Goal: Task Accomplishment & Management: Manage account settings

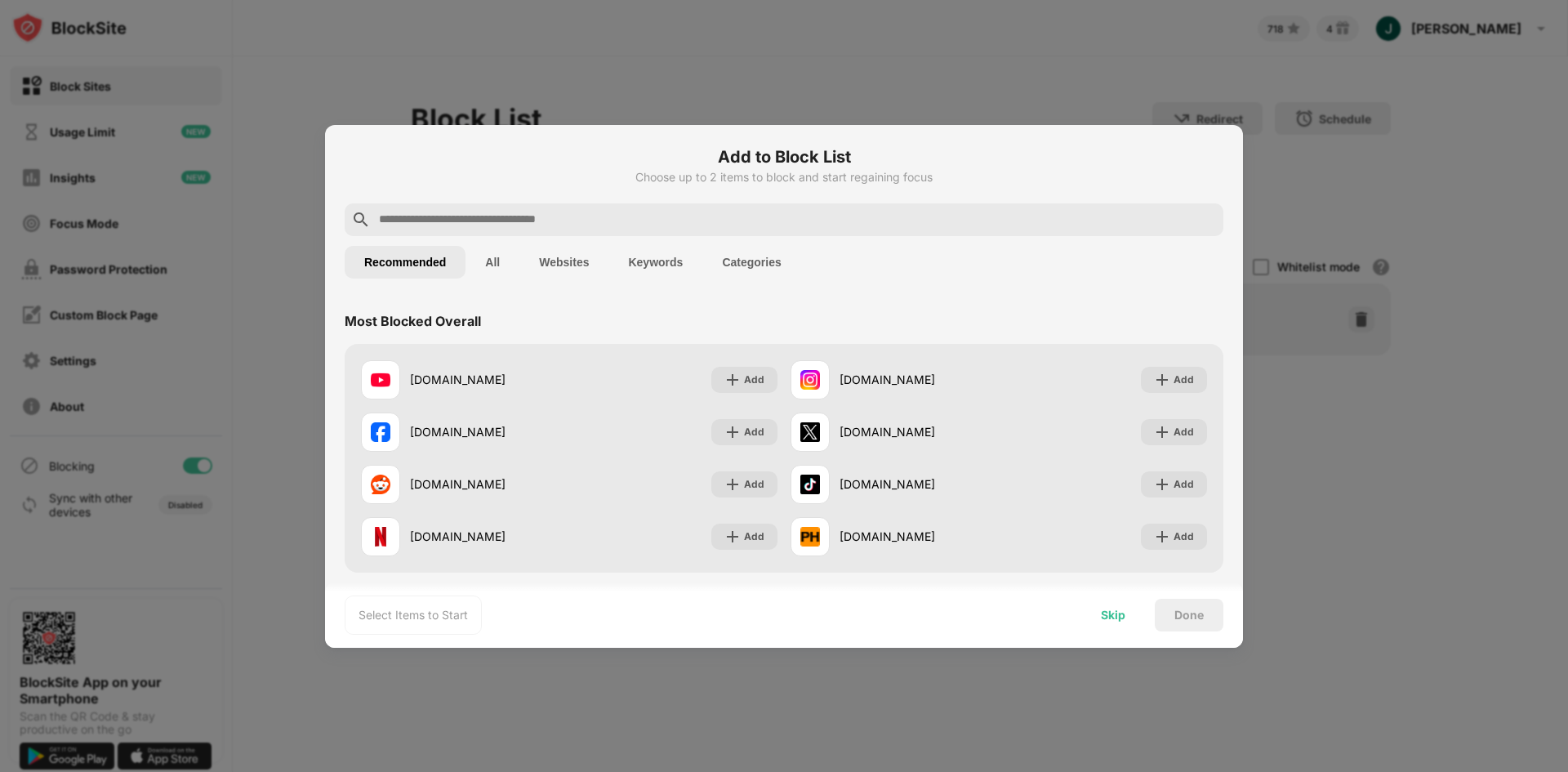
click at [1109, 619] on div "Skip" at bounding box center [1112, 615] width 24 height 13
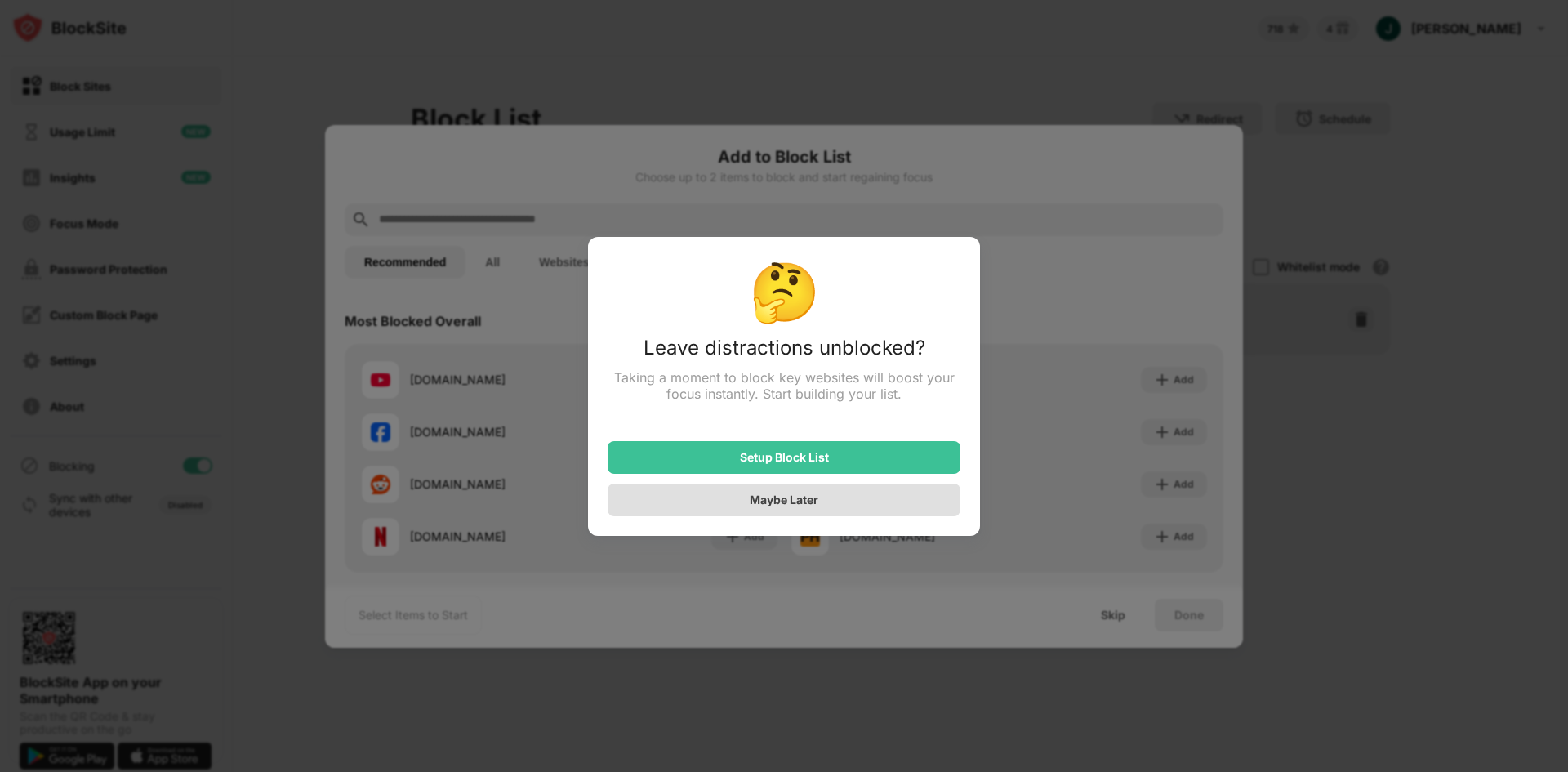
click at [829, 510] on div "Maybe Later" at bounding box center [783, 499] width 352 height 33
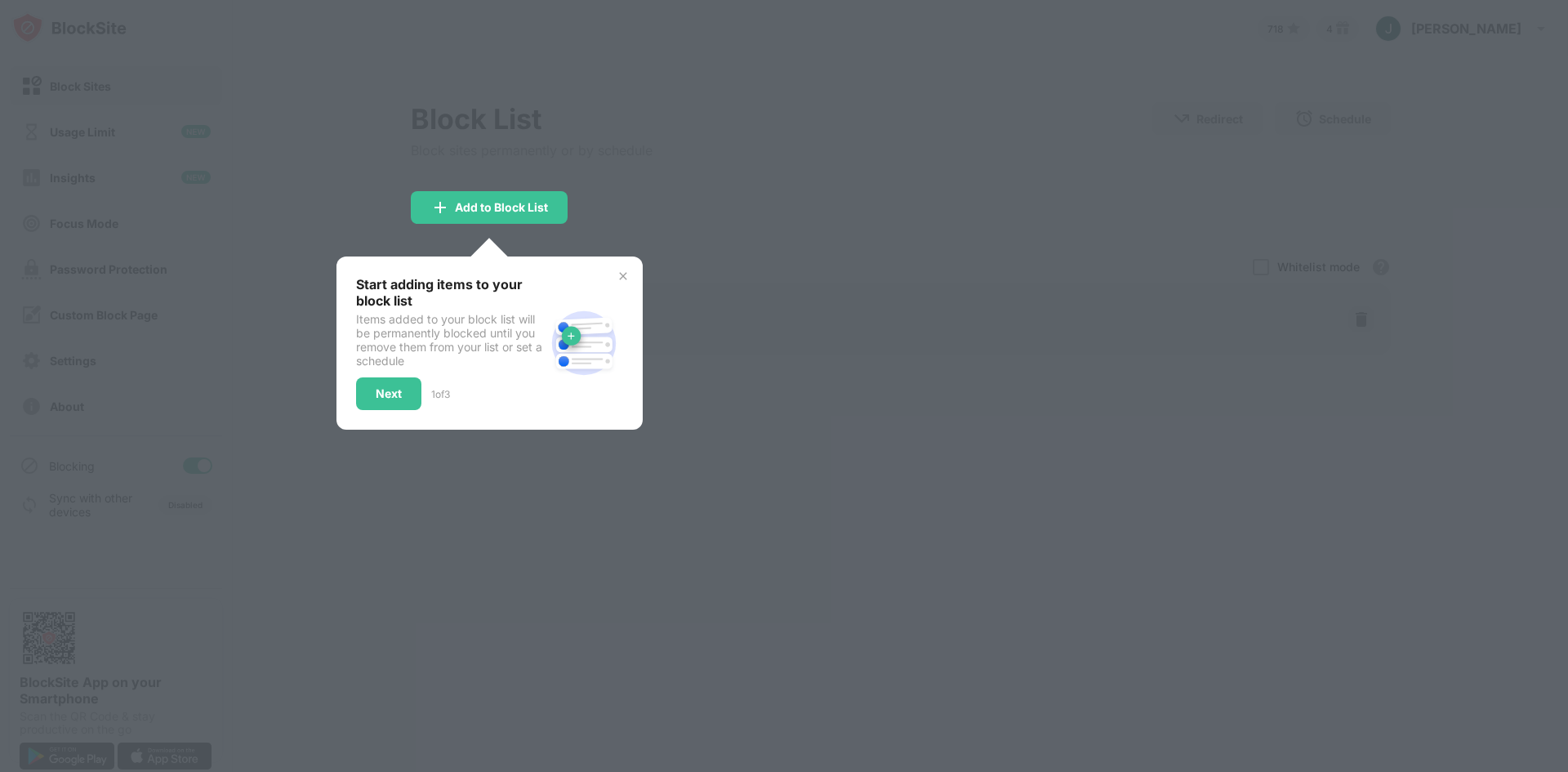
click at [630, 272] on div "Start adding items to your block list Items added to your block list will be pe…" at bounding box center [490, 343] width 307 height 173
click at [625, 274] on img at bounding box center [623, 276] width 13 height 13
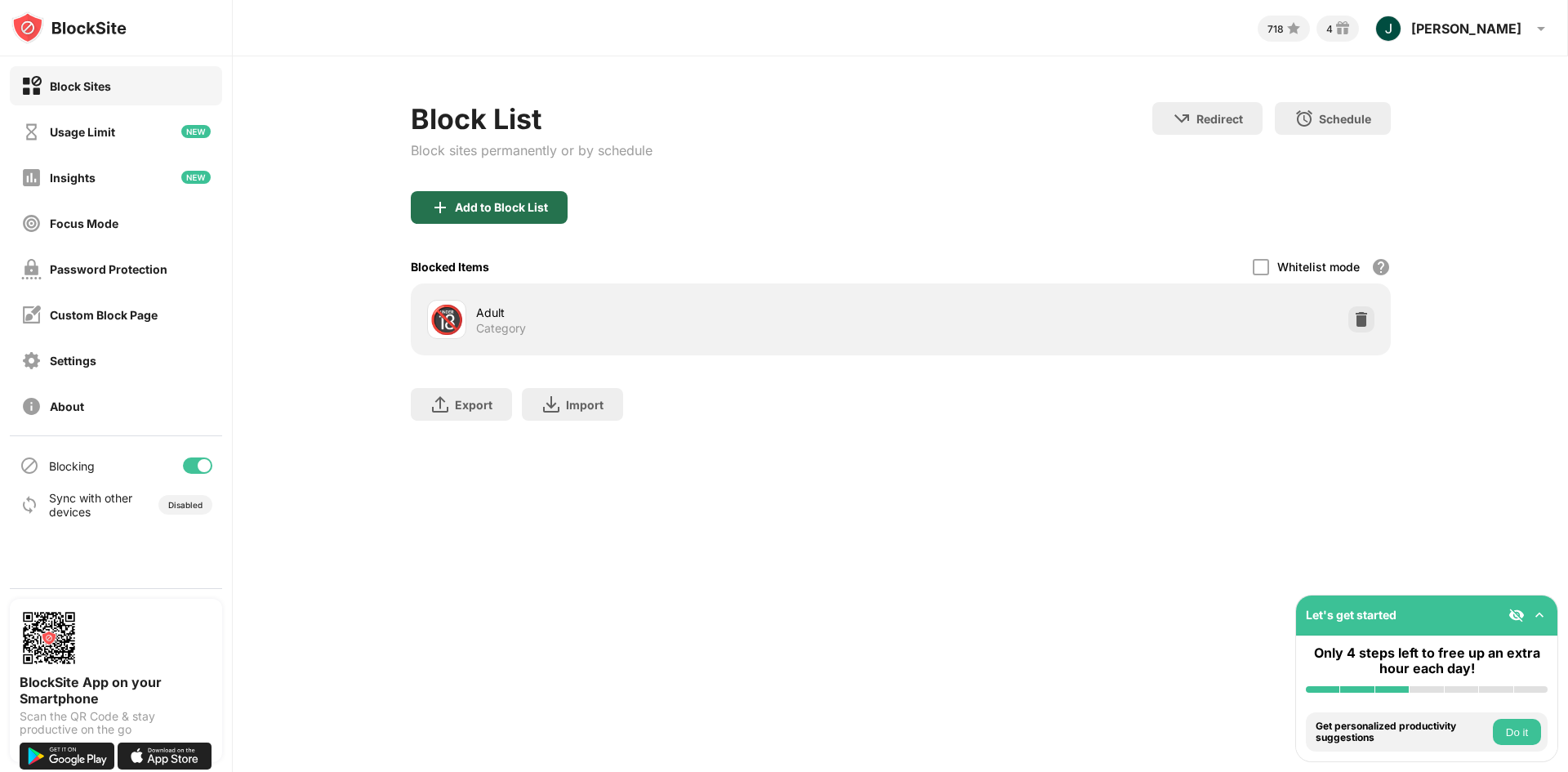
click at [519, 208] on div "Add to Block List" at bounding box center [502, 208] width 93 height 13
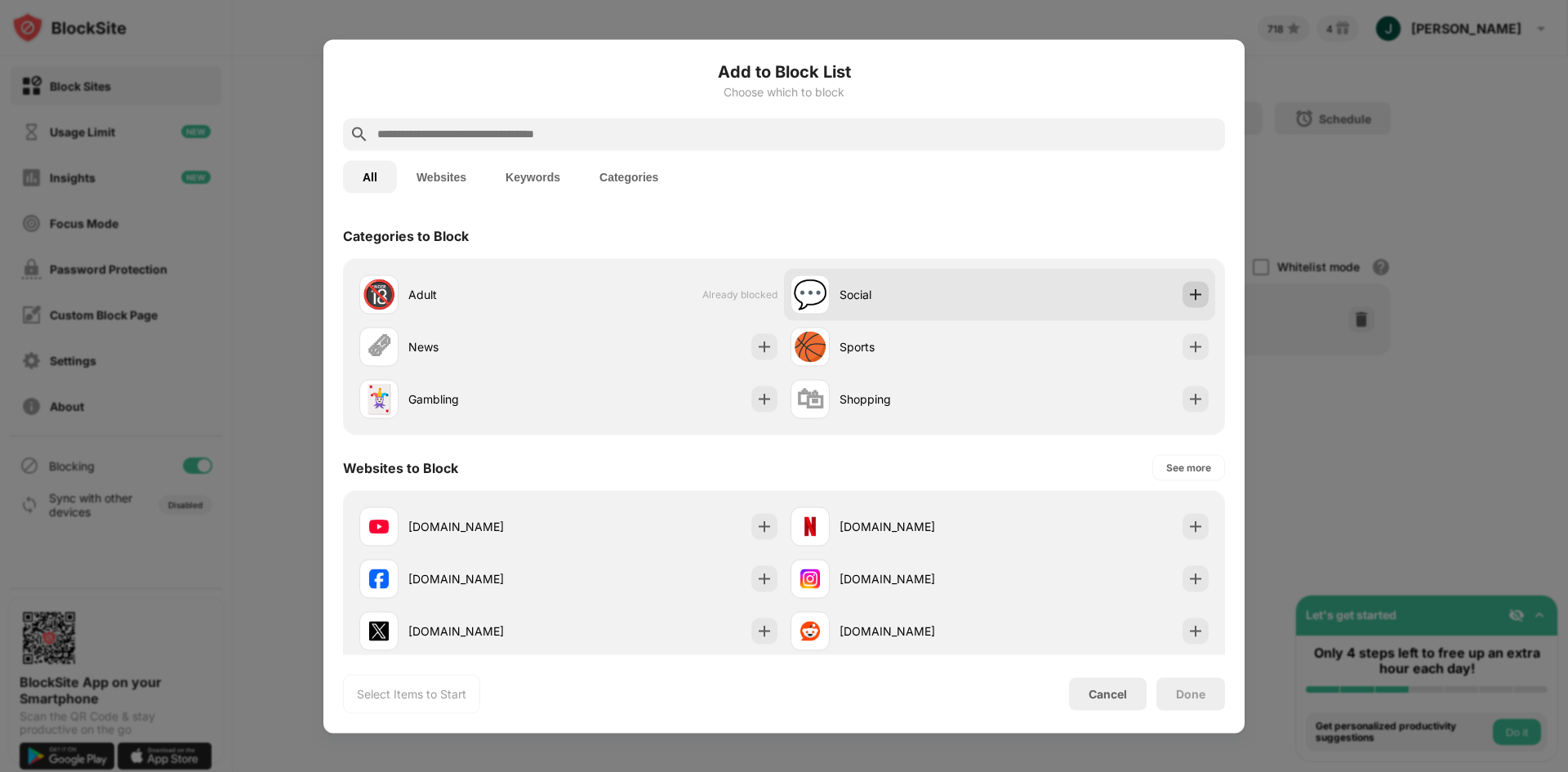
click at [1187, 292] on img at bounding box center [1196, 294] width 17 height 17
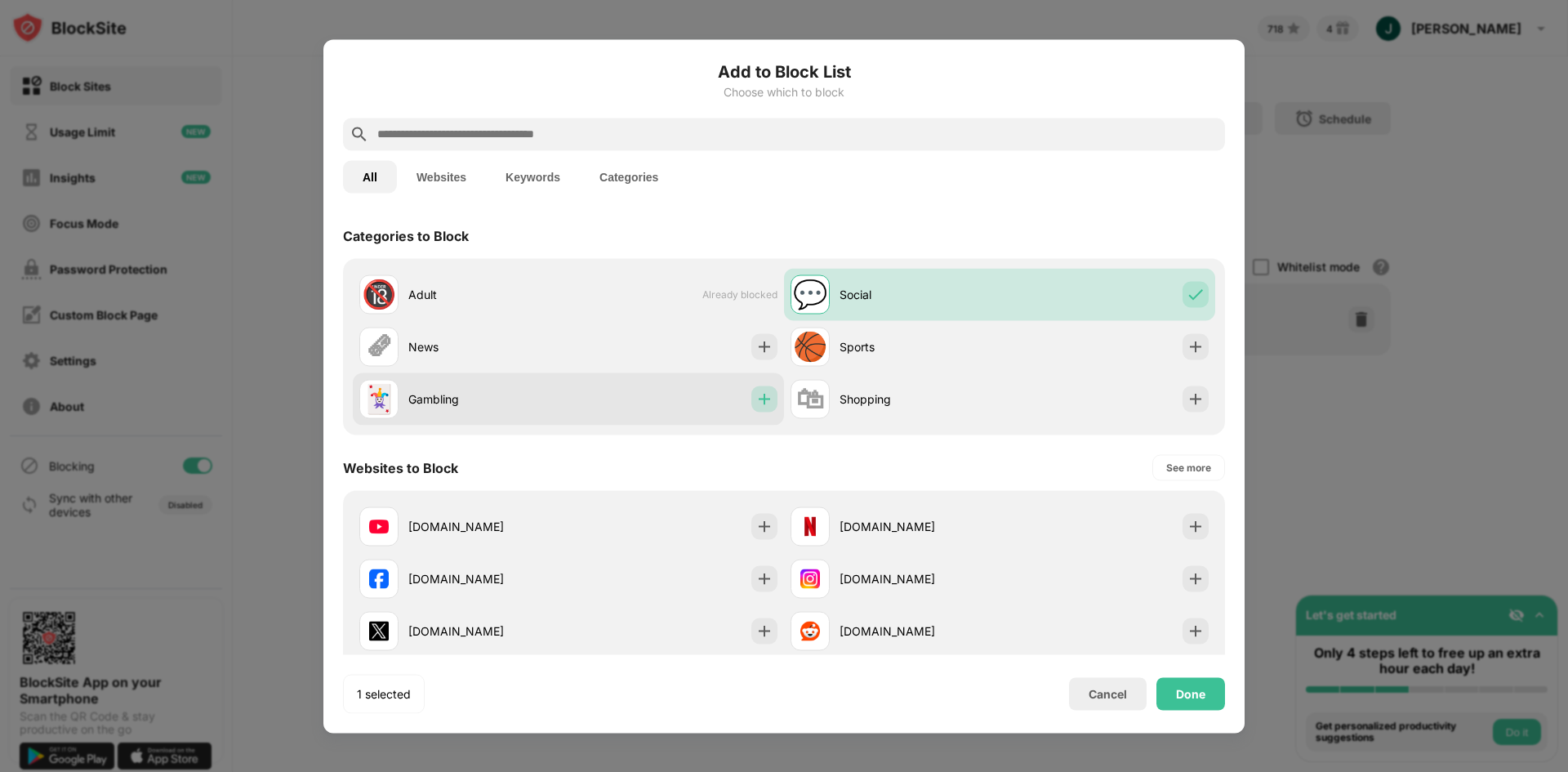
click at [764, 406] on img at bounding box center [765, 399] width 17 height 17
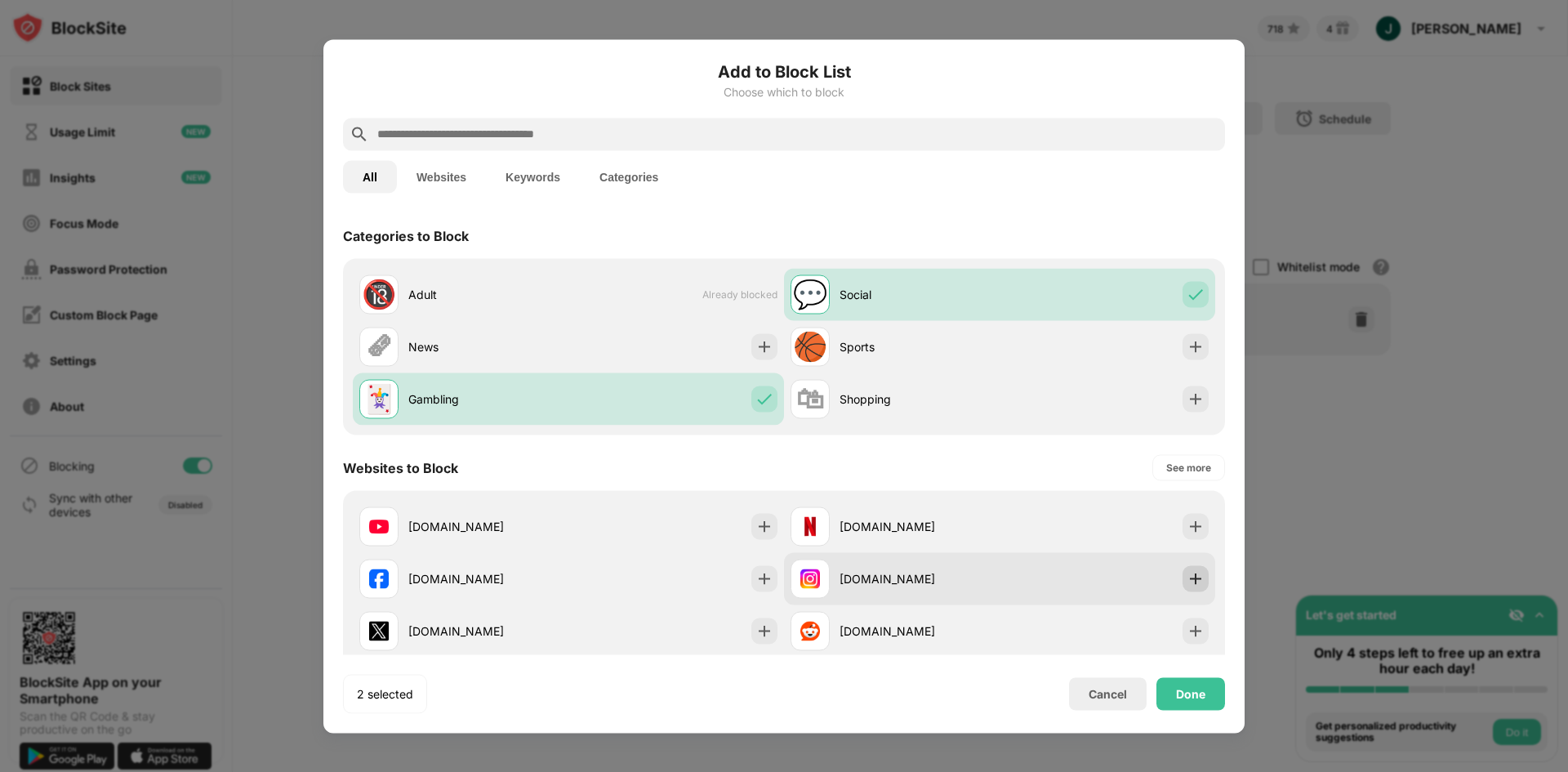
click at [1187, 578] on img at bounding box center [1196, 579] width 17 height 17
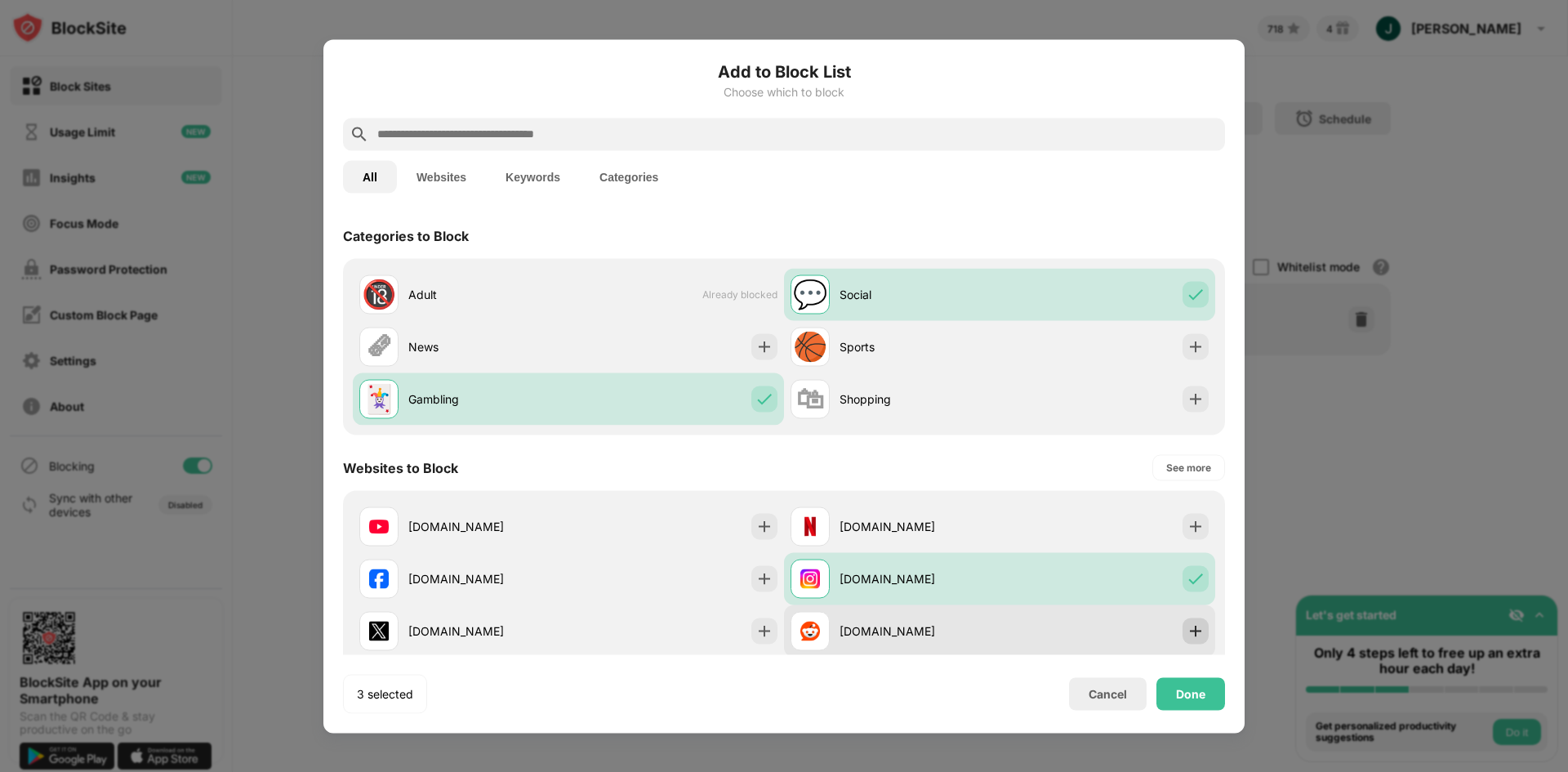
click at [1188, 636] on img at bounding box center [1196, 631] width 17 height 17
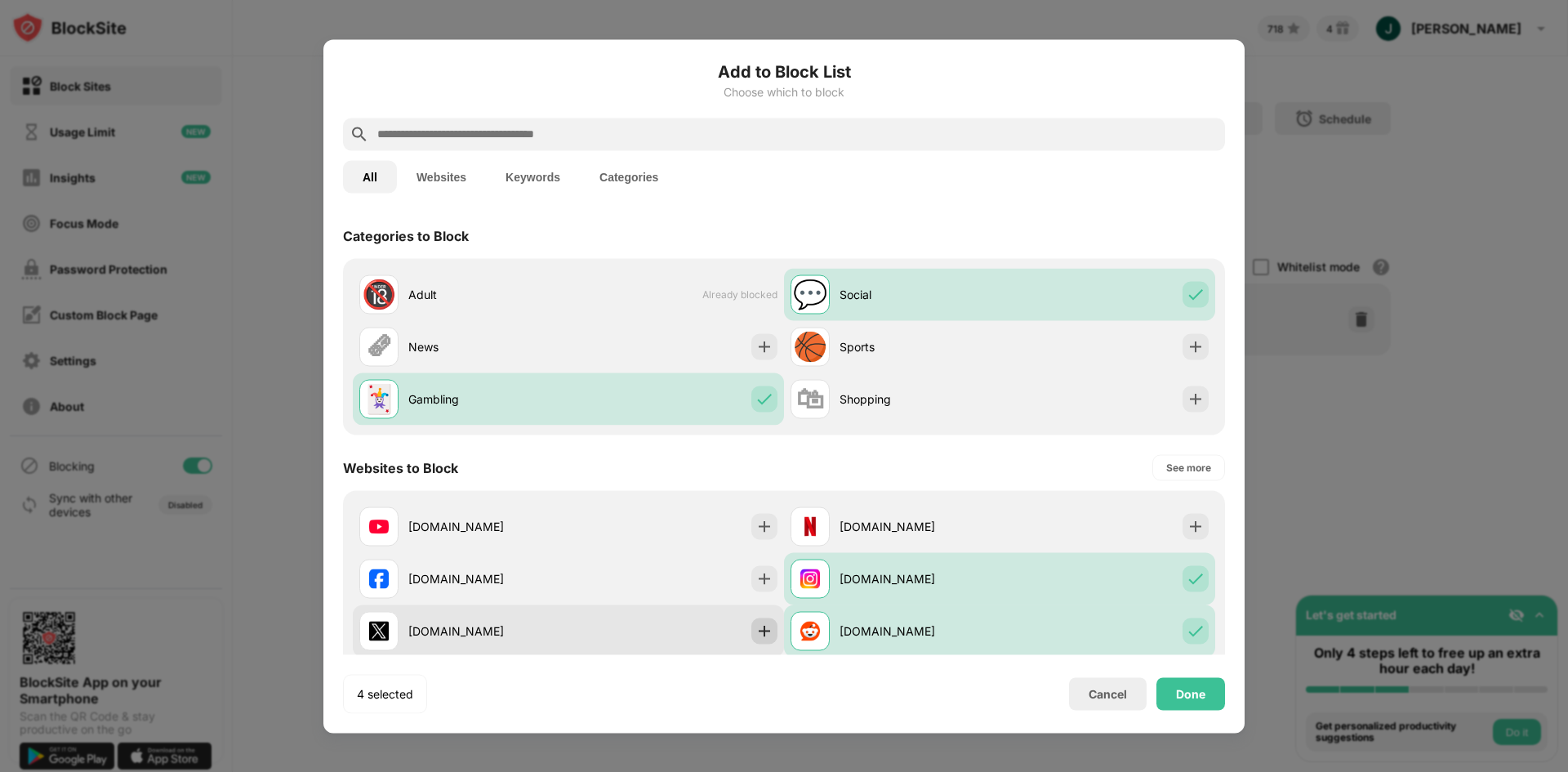
click at [757, 628] on img at bounding box center [765, 631] width 17 height 17
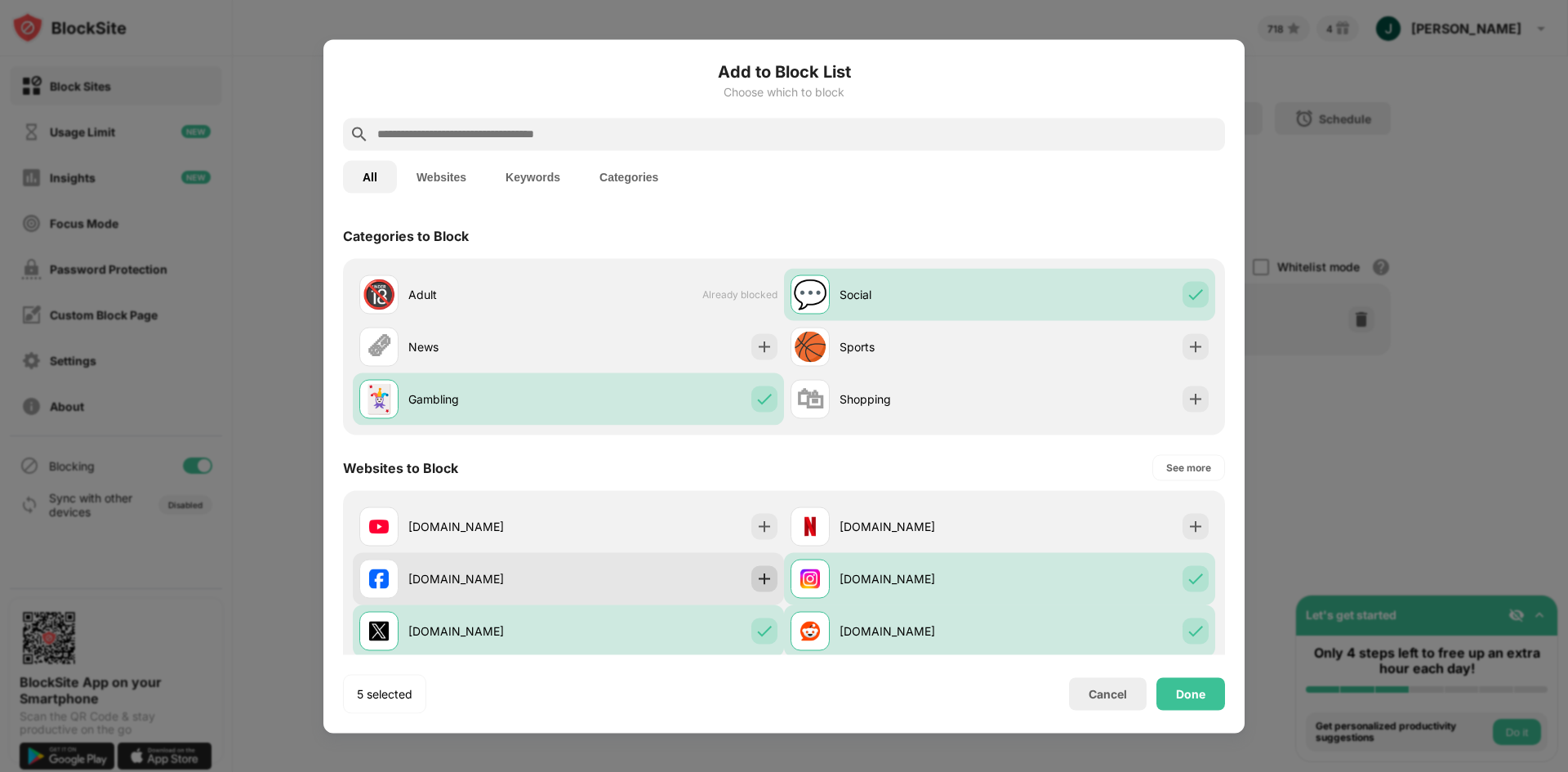
click at [758, 582] on img at bounding box center [765, 579] width 17 height 17
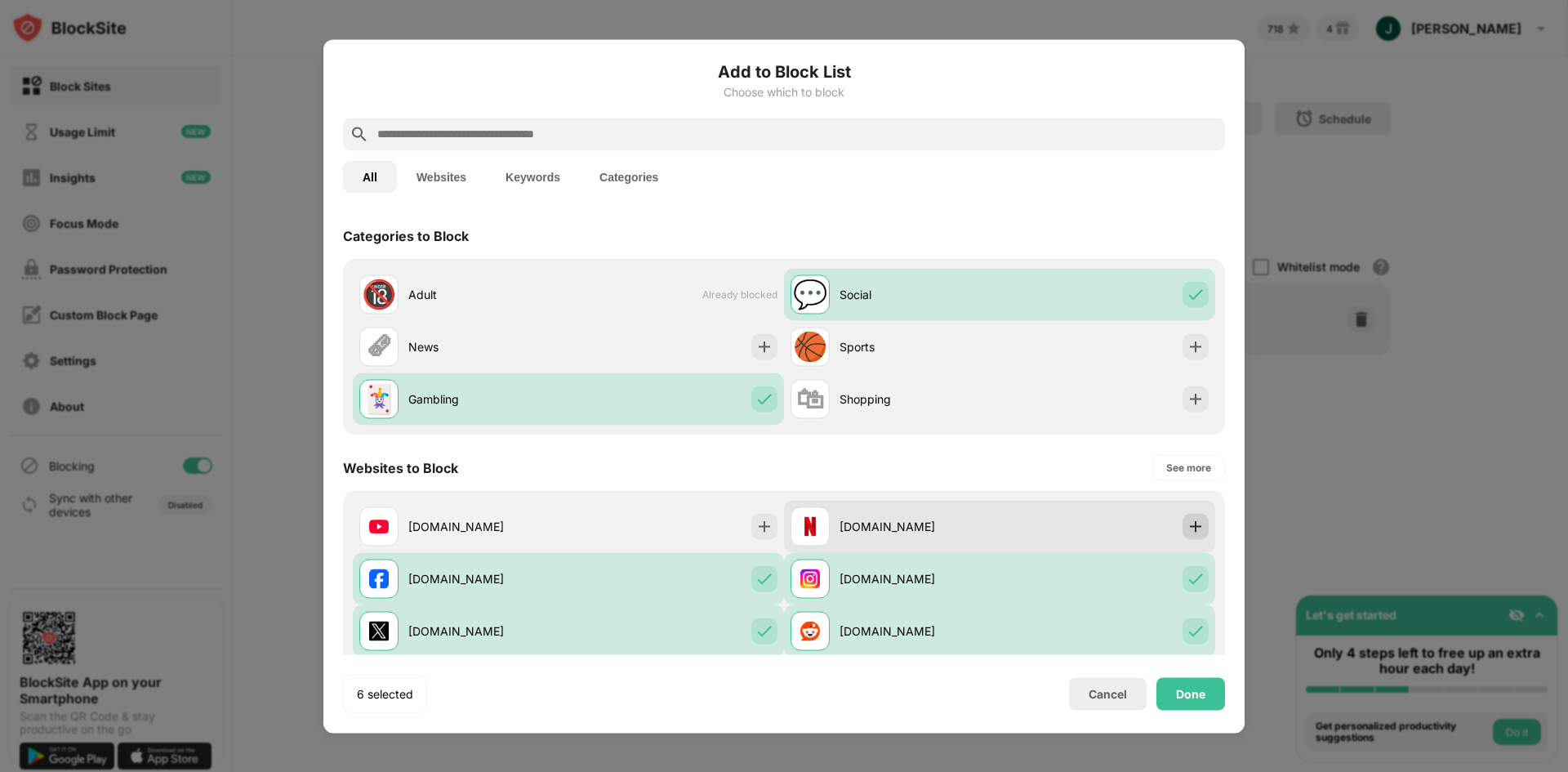
click at [1187, 532] on img at bounding box center [1196, 526] width 17 height 17
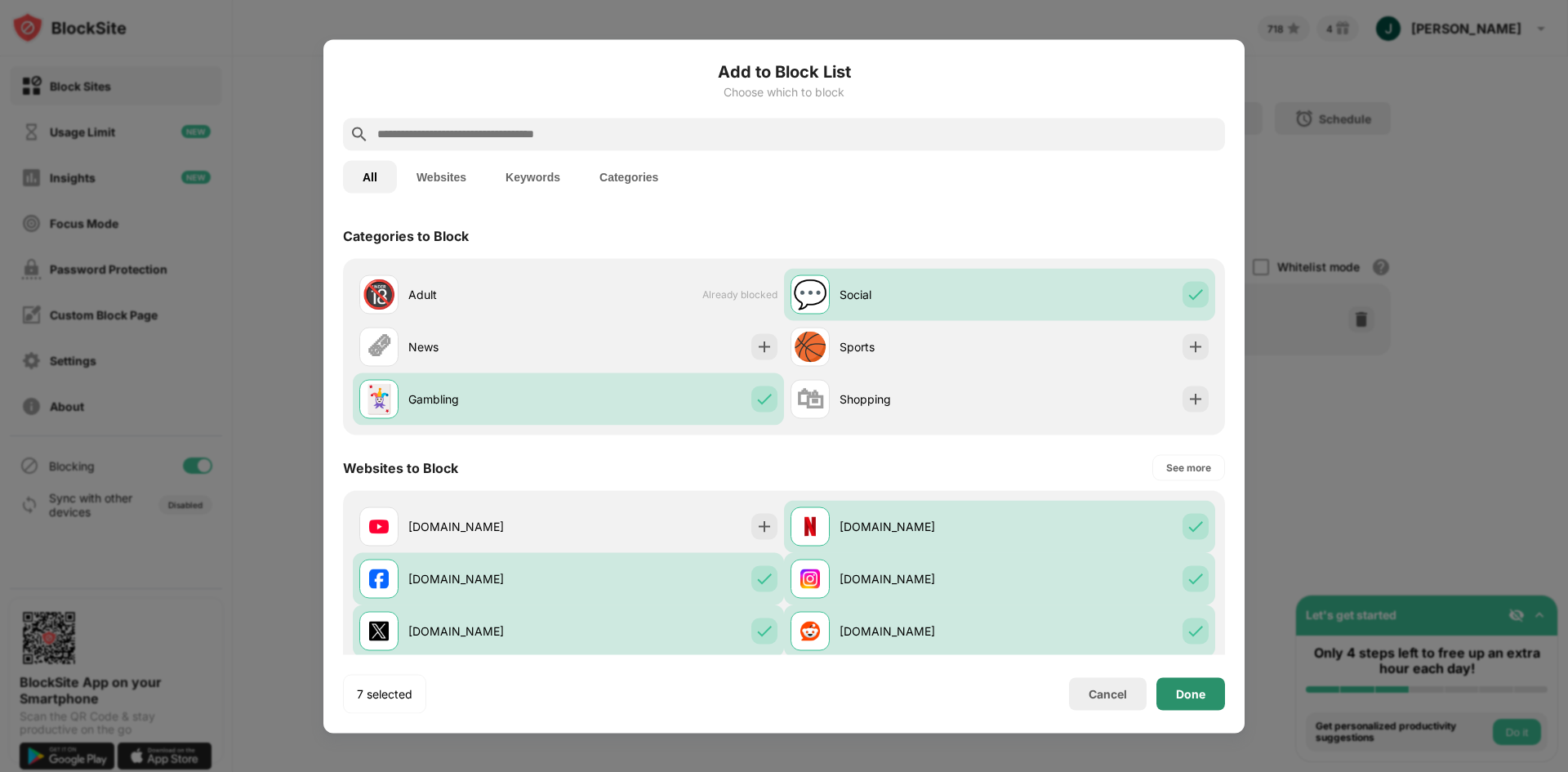
click at [1180, 694] on div "Done" at bounding box center [1191, 694] width 29 height 13
